Goal: Task Accomplishment & Management: Use online tool/utility

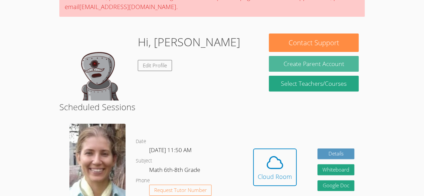
scroll to position [77, 0]
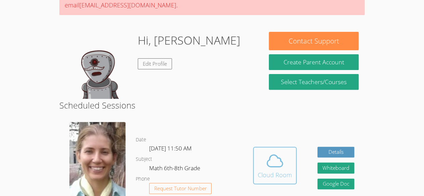
click at [263, 168] on span at bounding box center [275, 161] width 34 height 19
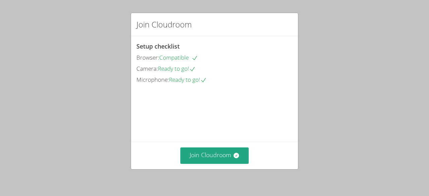
click at [215, 165] on div "Join Cloudroom" at bounding box center [214, 156] width 167 height 28
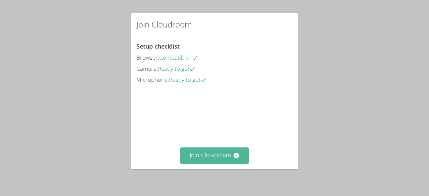
click at [211, 161] on button "Join Cloudroom" at bounding box center [215, 156] width 69 height 16
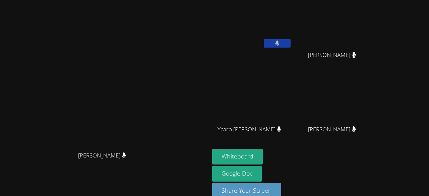
click at [291, 40] on button at bounding box center [277, 43] width 27 height 8
click at [281, 43] on icon at bounding box center [277, 44] width 7 height 6
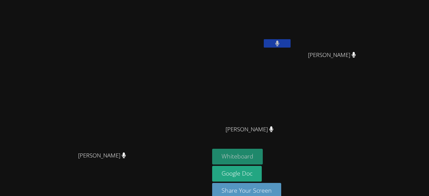
click at [263, 155] on button "Whiteboard" at bounding box center [237, 157] width 51 height 16
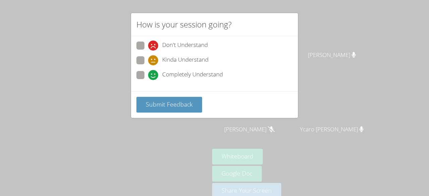
click at [148, 80] on span at bounding box center [148, 80] width 0 height 0
click at [148, 72] on input "Completely Understand" at bounding box center [151, 74] width 6 height 6
radio input "true"
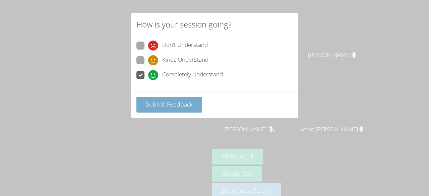
click at [156, 108] on button "Submit Feedback" at bounding box center [170, 105] width 66 height 16
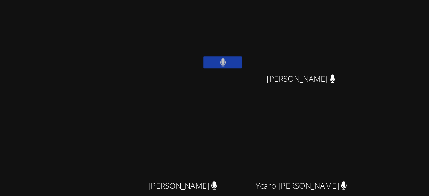
click at [367, 121] on video at bounding box center [335, 99] width 80 height 45
